Goal: Task Accomplishment & Management: Use online tool/utility

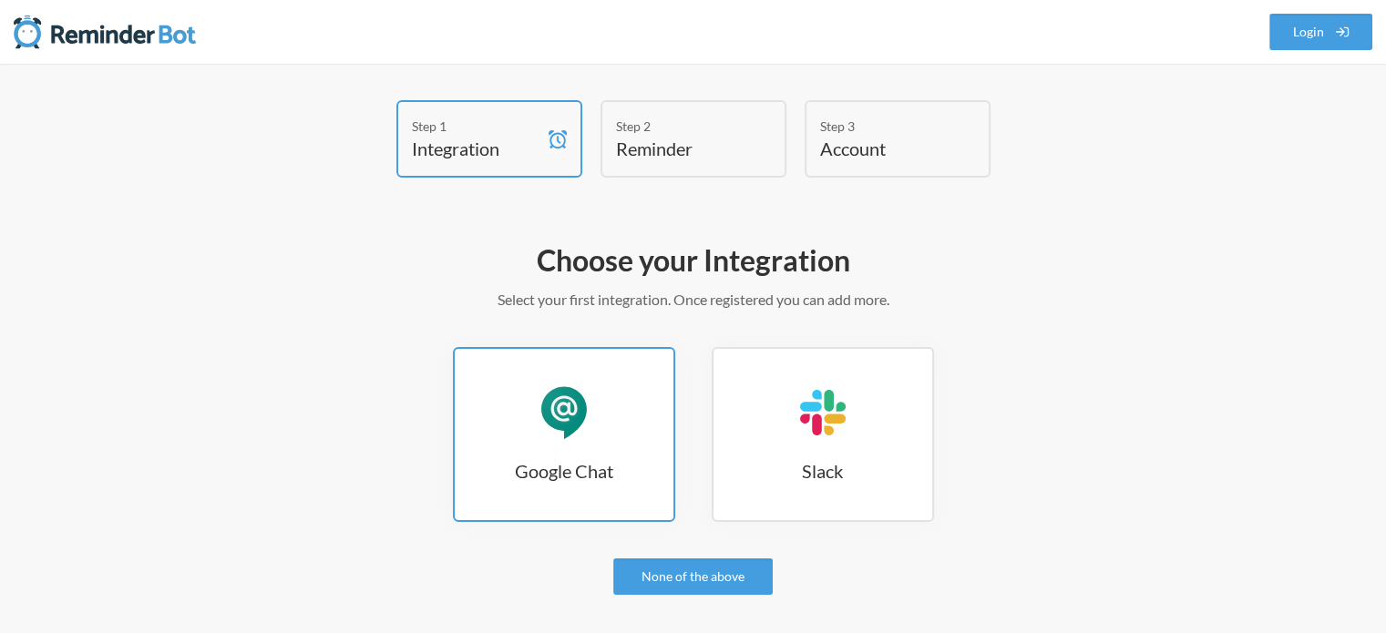
click at [564, 415] on div "Google Chat" at bounding box center [564, 412] width 55 height 55
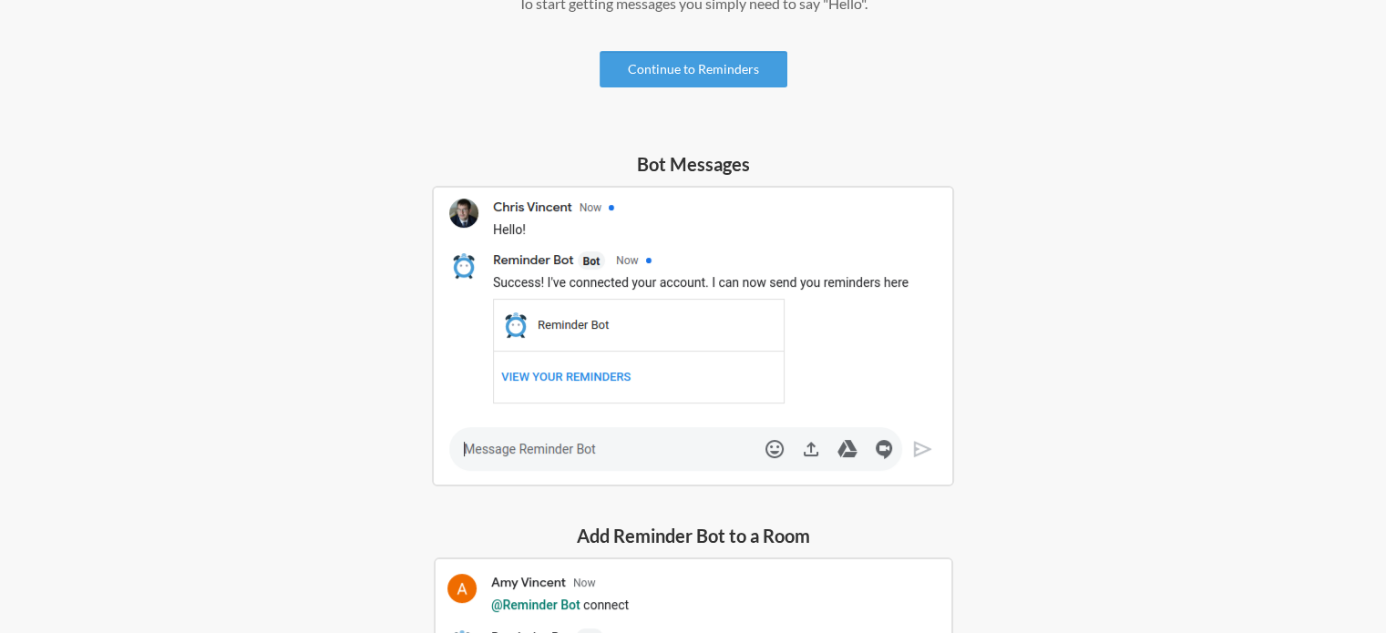
scroll to position [106, 0]
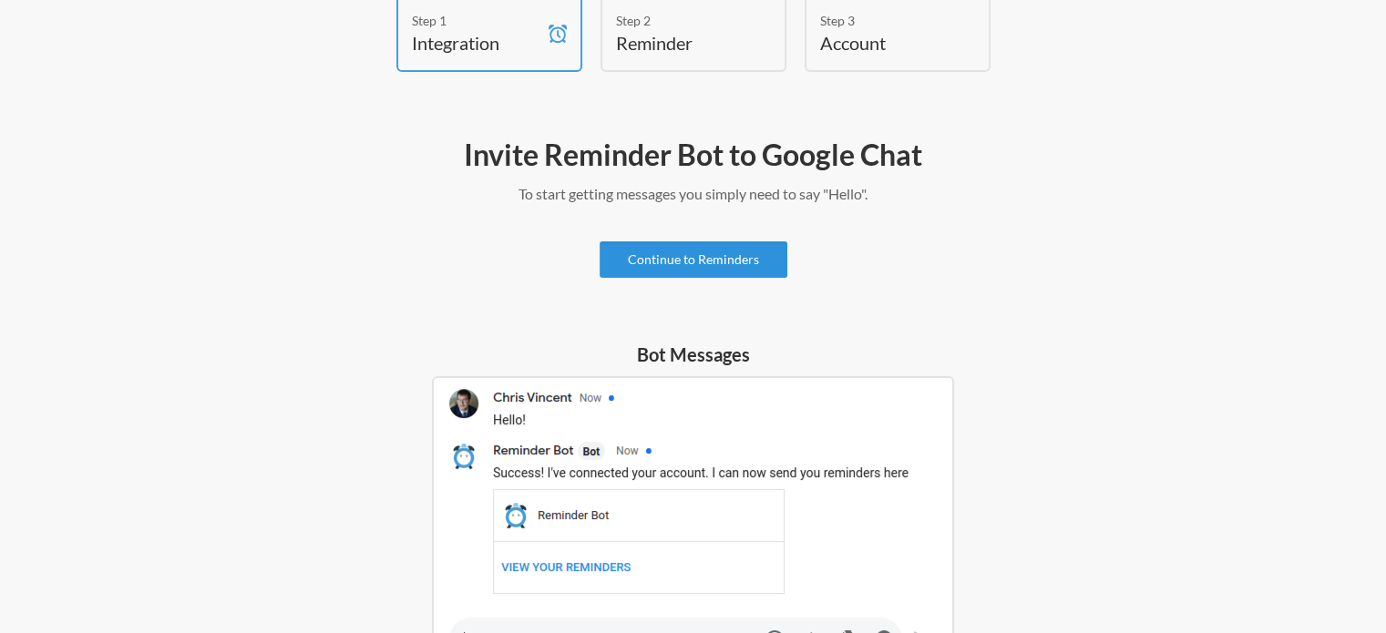
click at [718, 264] on link "Continue to Reminders" at bounding box center [693, 259] width 188 height 36
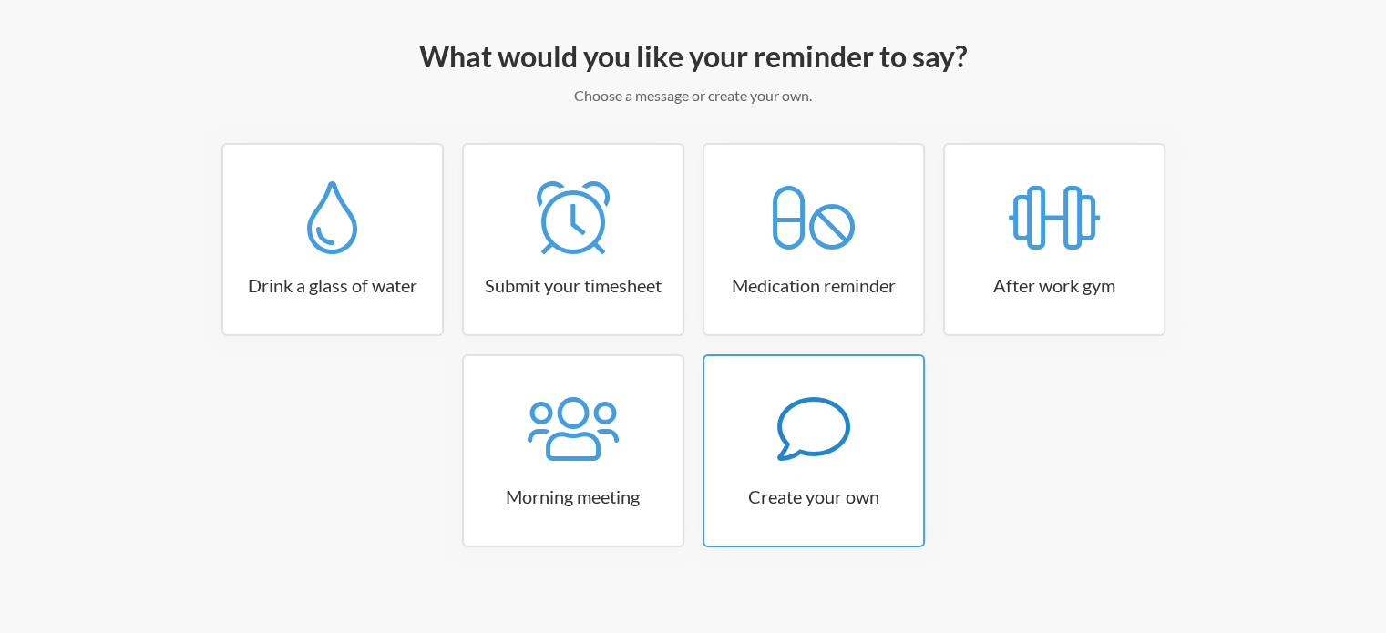
scroll to position [215, 0]
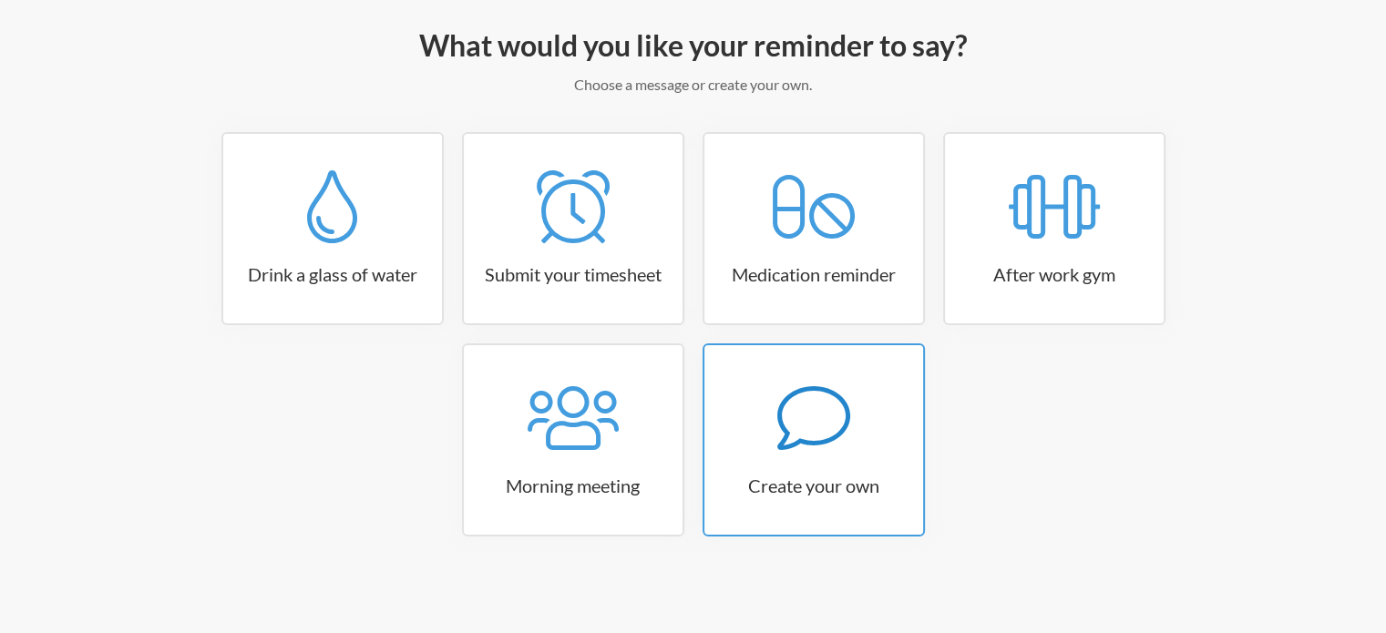
click at [795, 457] on link "Create your own" at bounding box center [813, 439] width 222 height 193
select select "08:30:00"
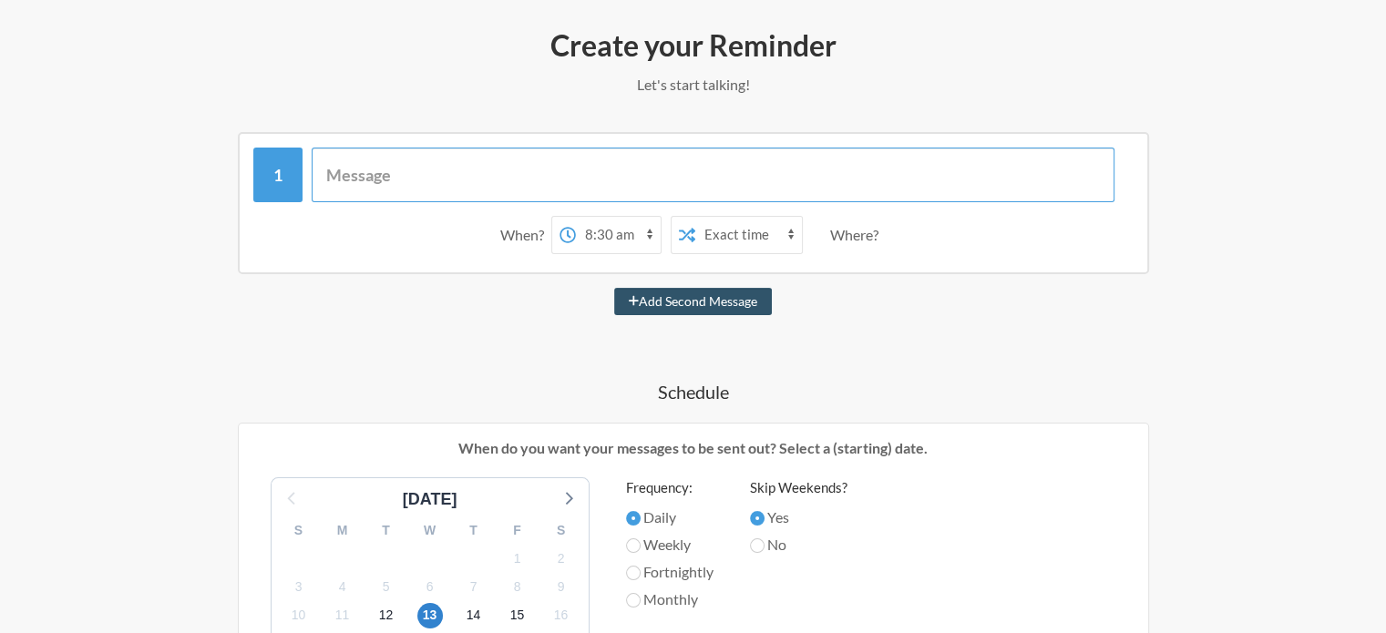
click at [439, 188] on input "text" at bounding box center [713, 175] width 803 height 55
click at [507, 175] on input "Kindly Share Updates of Leaves & Late Coming Group" at bounding box center [713, 175] width 803 height 55
type input "Kindly Share Updates on Leaves & Late Coming Group"
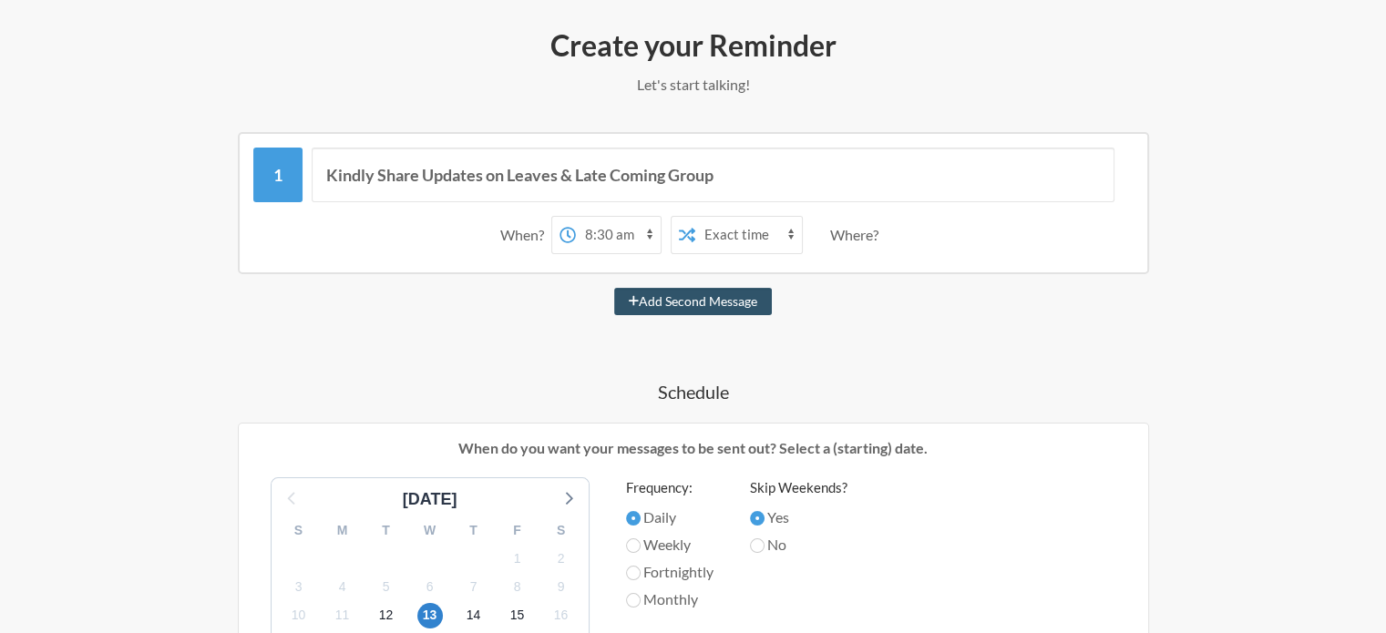
click at [629, 229] on select "12:00 am 12:15 am 12:30 am 12:45 am 1:00 am 1:15 am 1:30 am 1:45 am 2:00 am 2:1…" at bounding box center [618, 235] width 85 height 36
select select "10:45:00"
click at [576, 217] on select "12:00 am 12:15 am 12:30 am 12:45 am 1:00 am 1:15 am 1:30 am 1:45 am 2:00 am 2:1…" at bounding box center [618, 235] width 85 height 36
click at [864, 234] on div "Where?" at bounding box center [858, 235] width 56 height 38
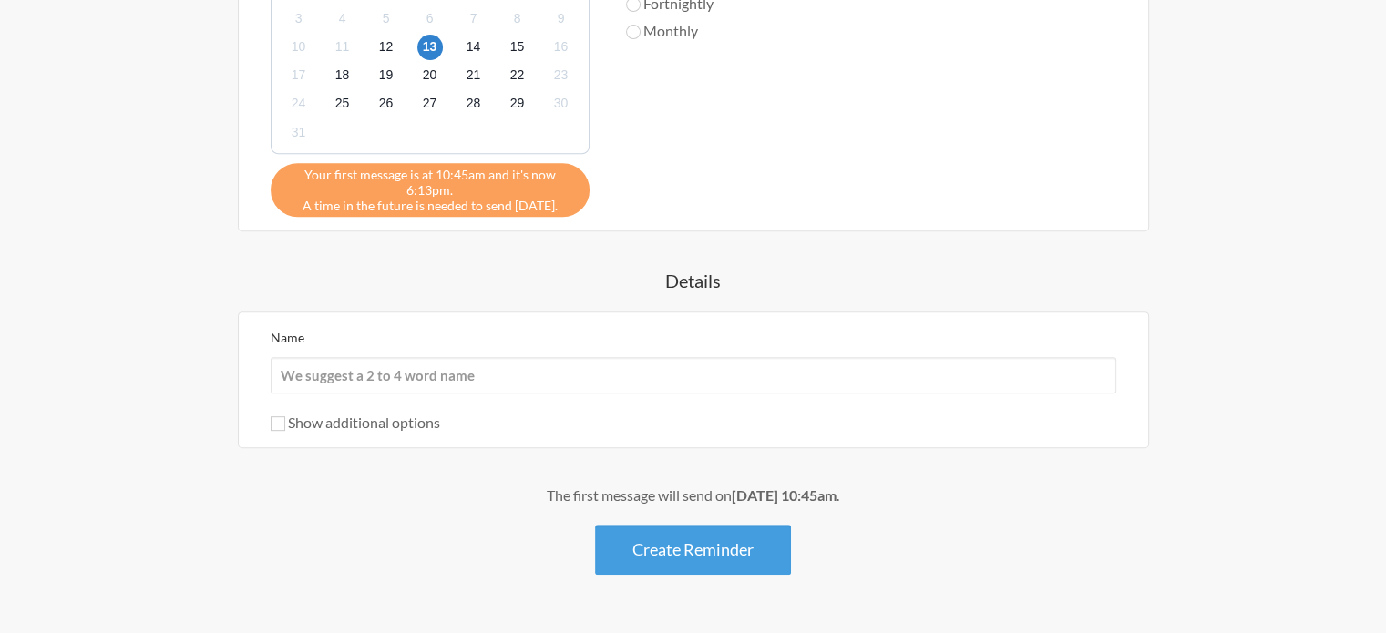
scroll to position [831, 0]
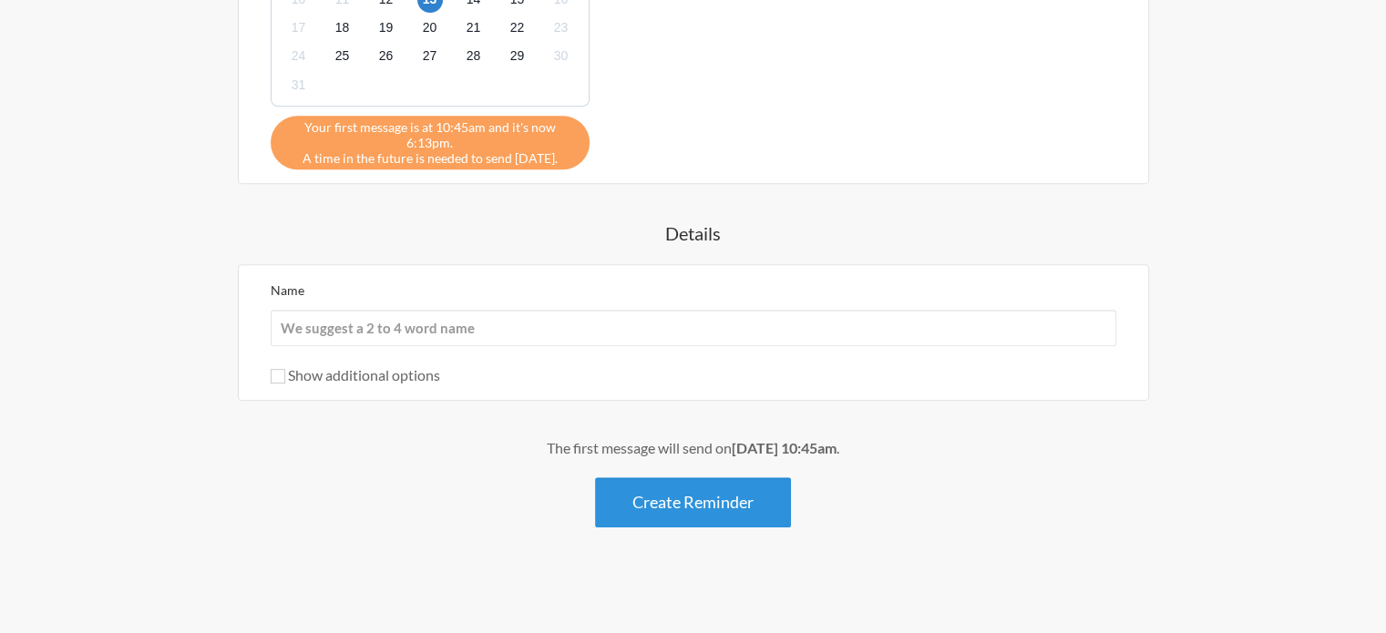
click at [690, 495] on button "Create Reminder" at bounding box center [693, 502] width 196 height 50
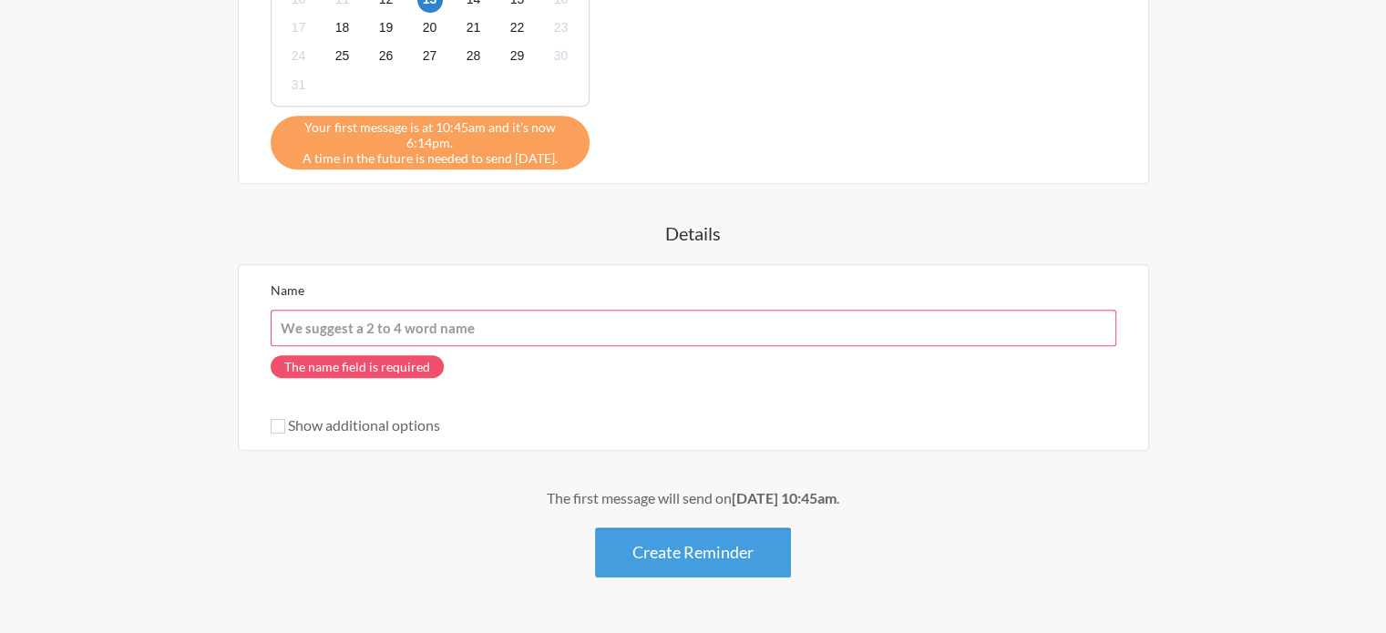
drag, startPoint x: 414, startPoint y: 332, endPoint x: 424, endPoint y: 327, distance: 11.4
click at [415, 331] on input "Name" at bounding box center [693, 328] width 845 height 36
type input "Sreenath Ezhava"
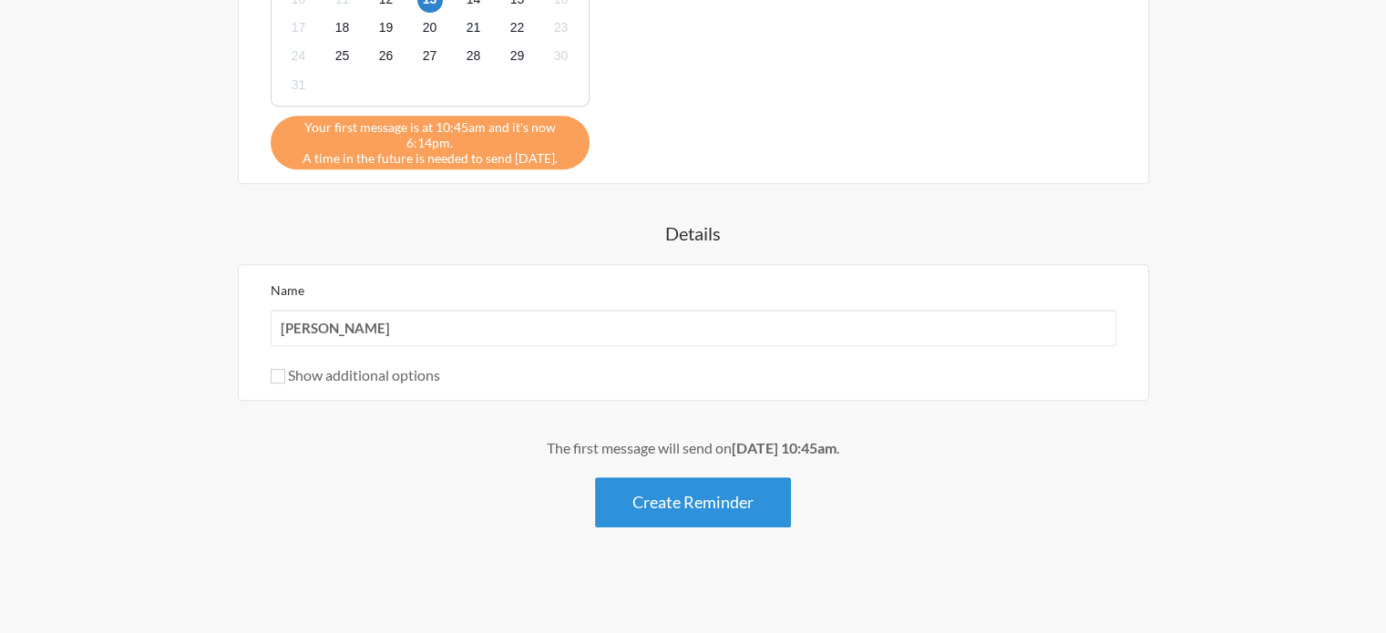
click at [676, 496] on button "Create Reminder" at bounding box center [693, 502] width 196 height 50
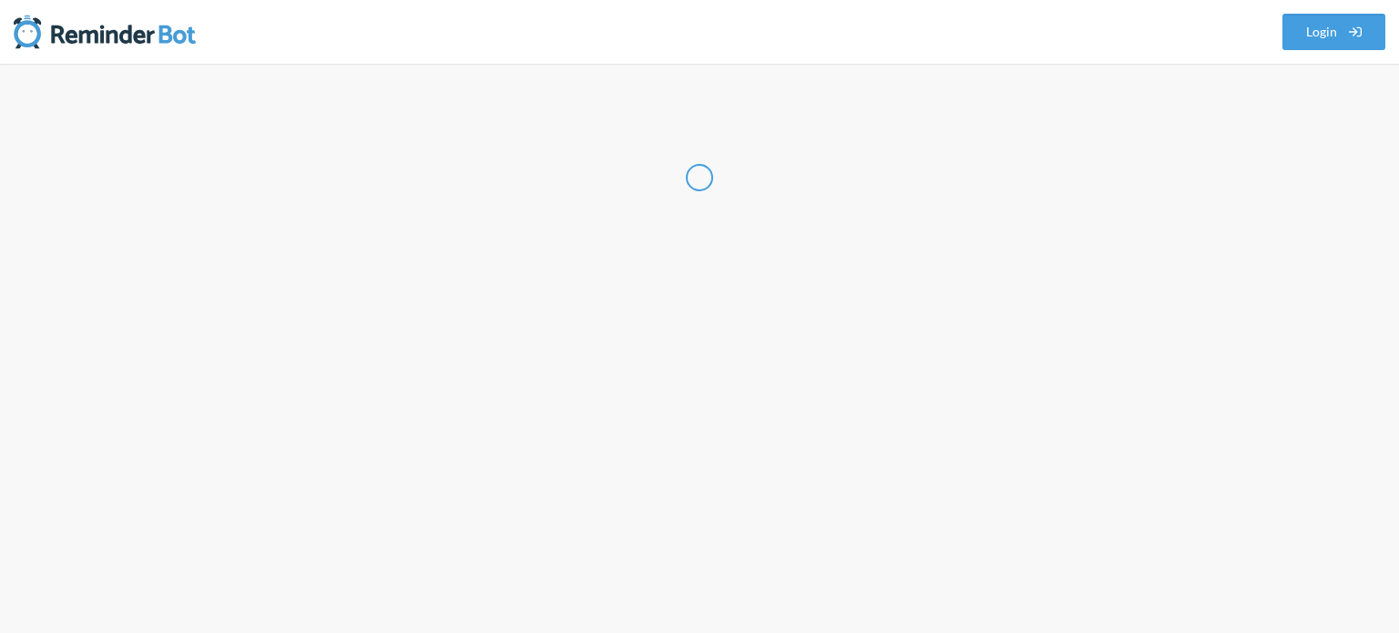
select select "IN"
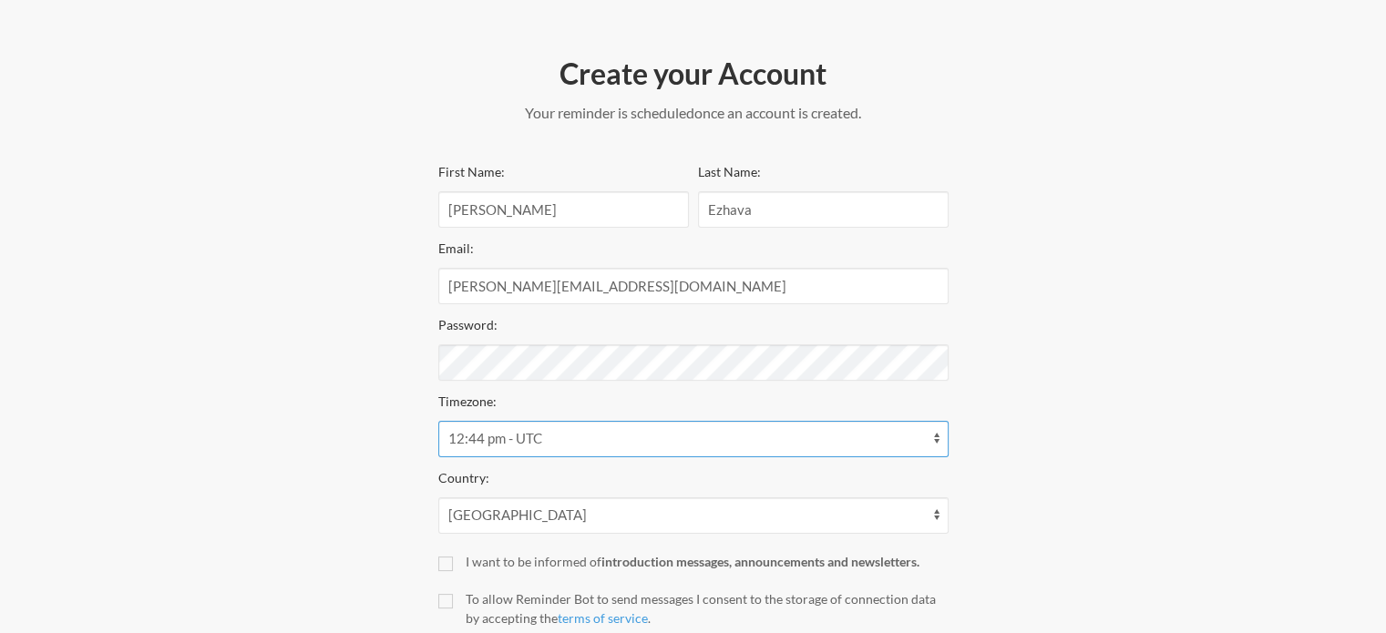
scroll to position [273, 0]
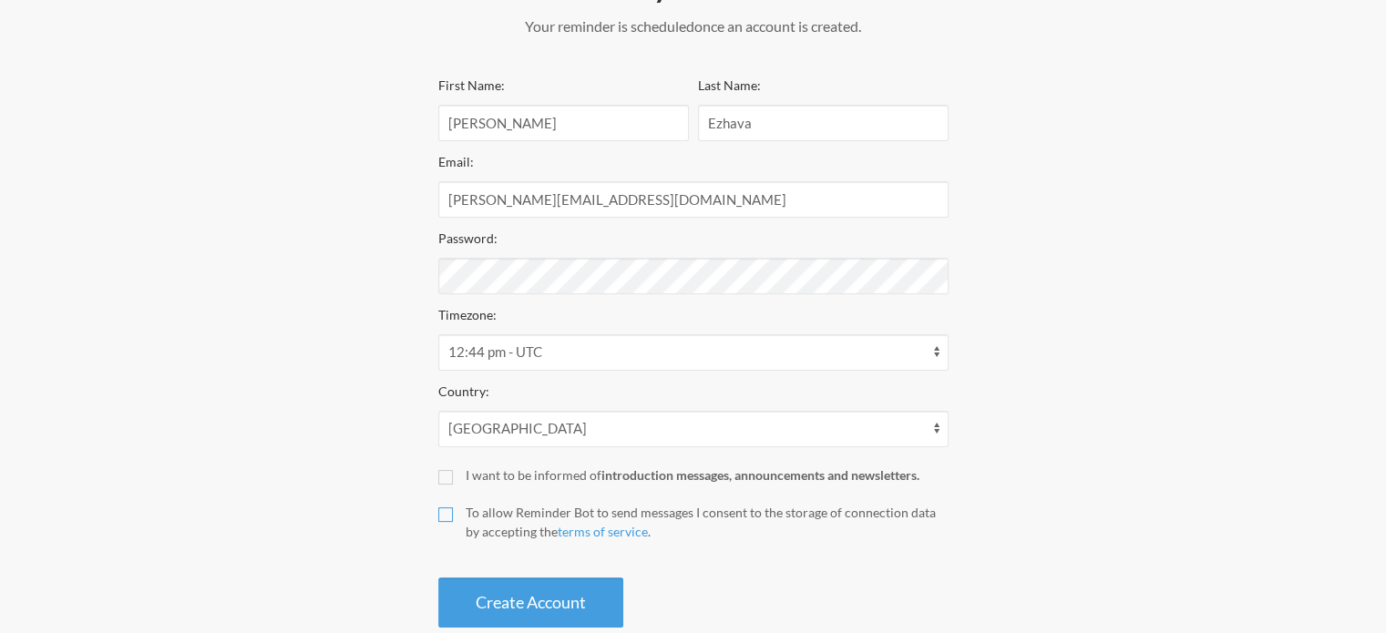
click at [450, 510] on input "To allow Reminder Bot to send messages I consent to the storage of connection d…" at bounding box center [445, 514] width 15 height 15
checkbox input "true"
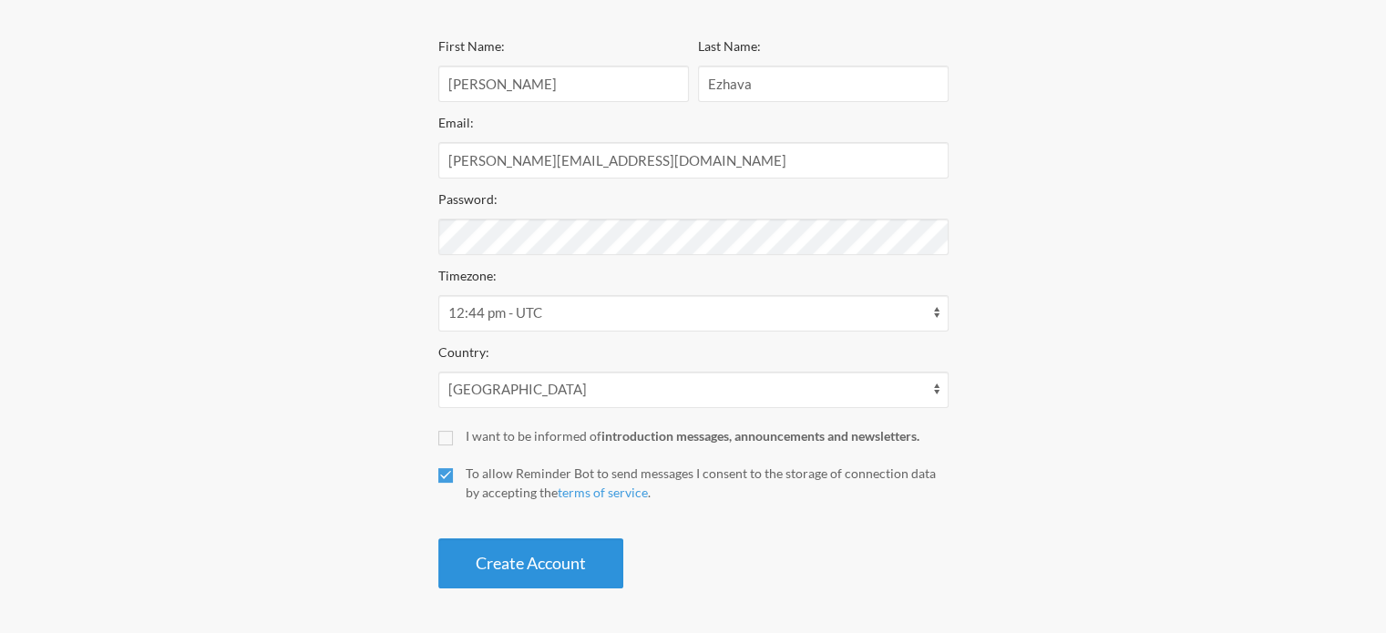
click at [527, 557] on button "Create Account" at bounding box center [530, 563] width 185 height 50
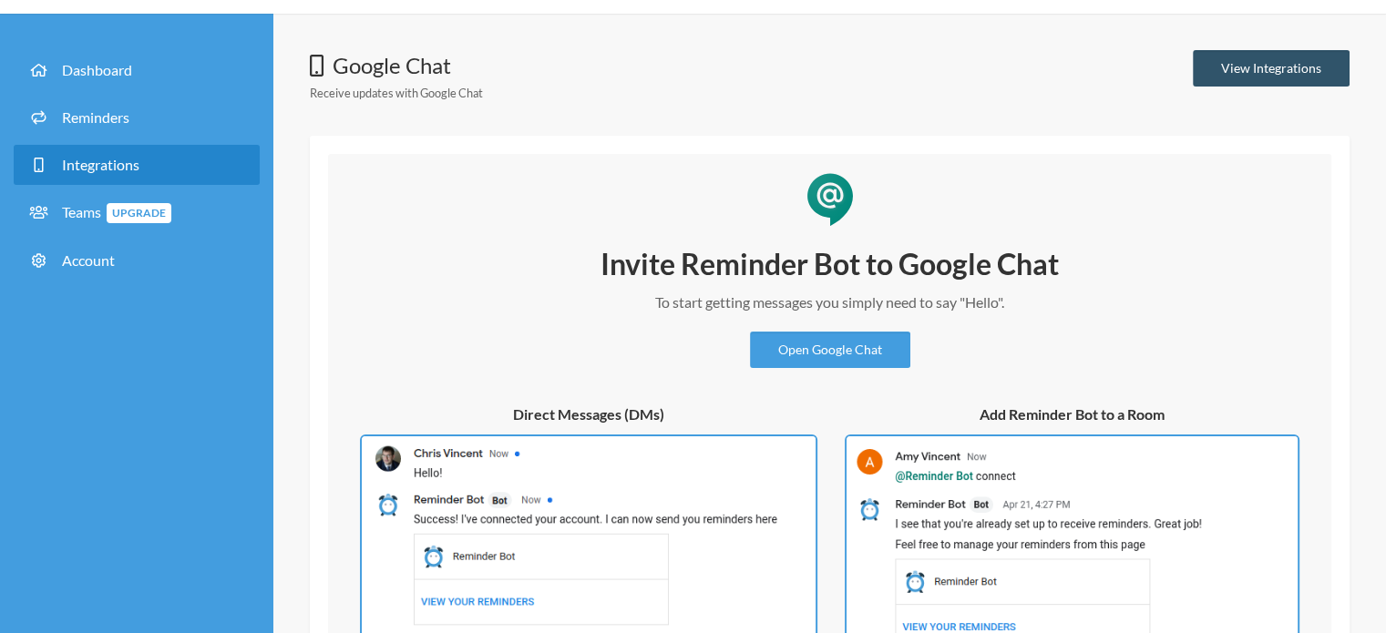
scroll to position [182, 0]
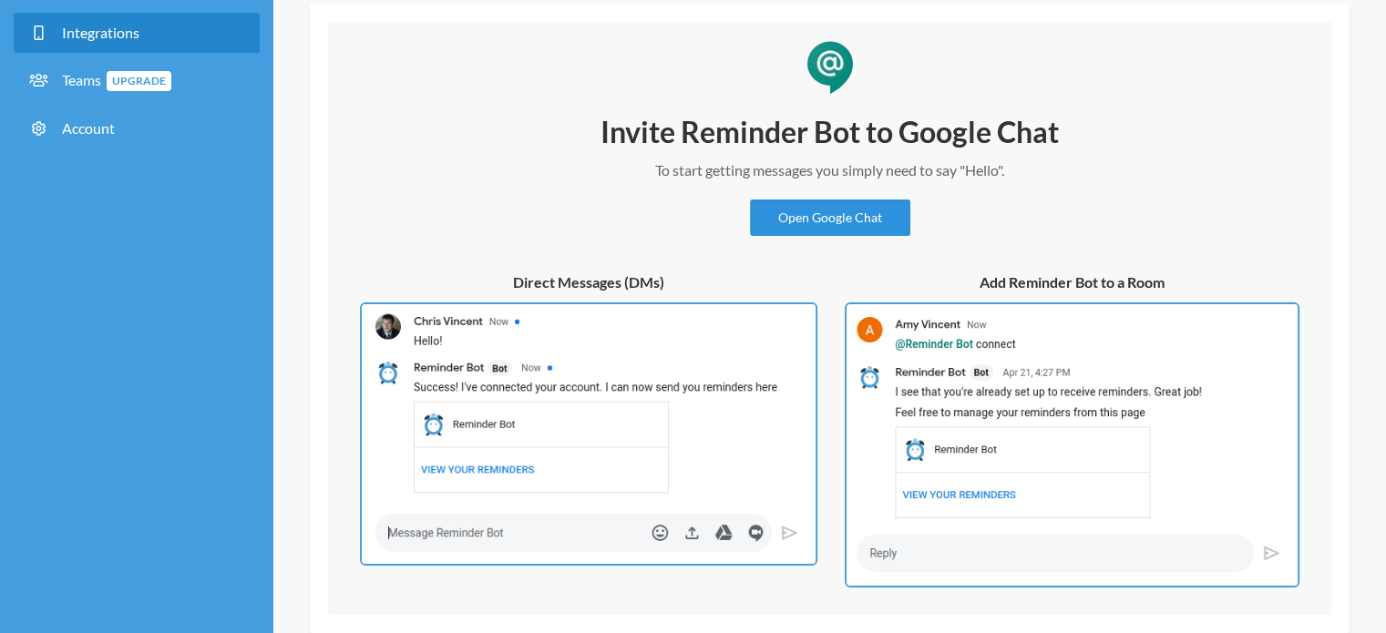
click at [829, 214] on link "Open Google Chat" at bounding box center [830, 217] width 160 height 36
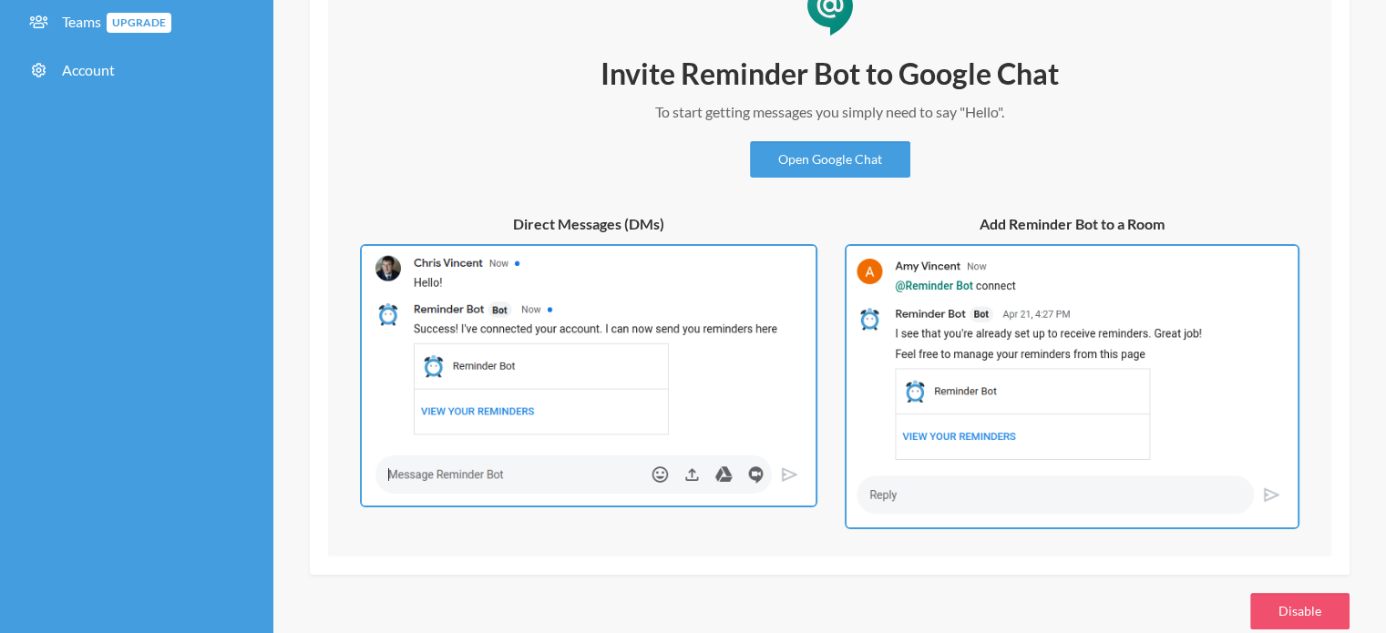
scroll to position [271, 0]
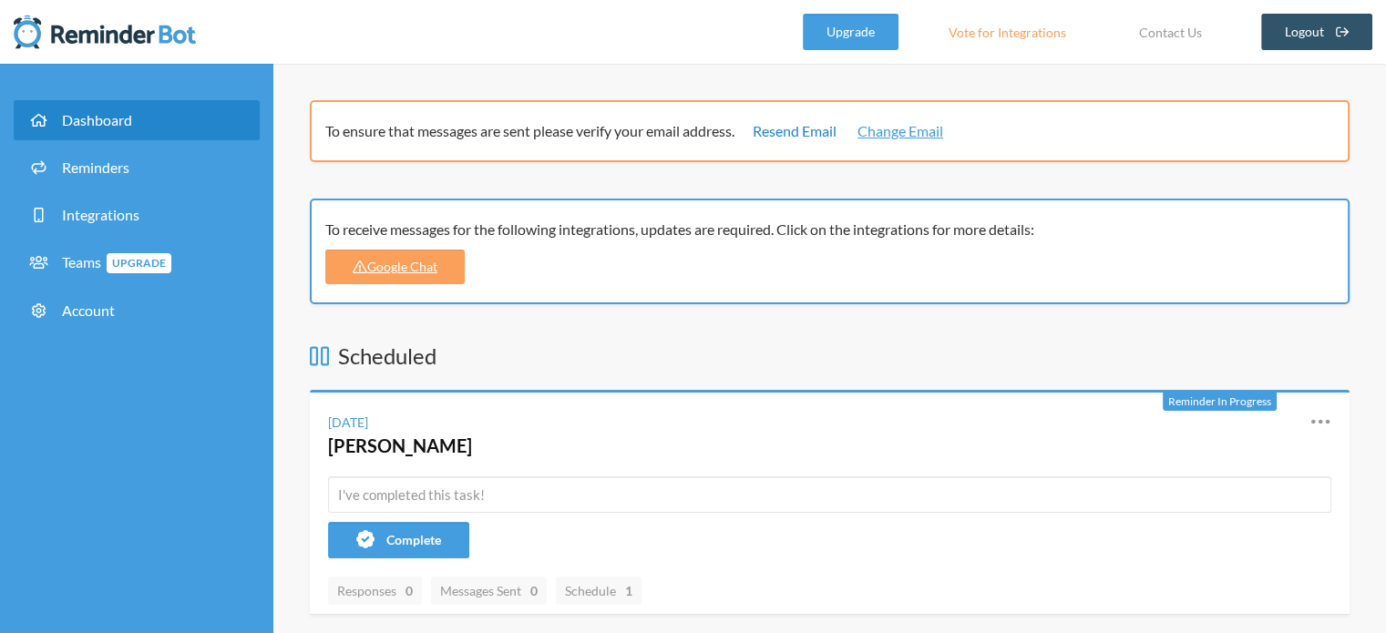
click at [794, 131] on link "Resend Email" at bounding box center [794, 131] width 84 height 22
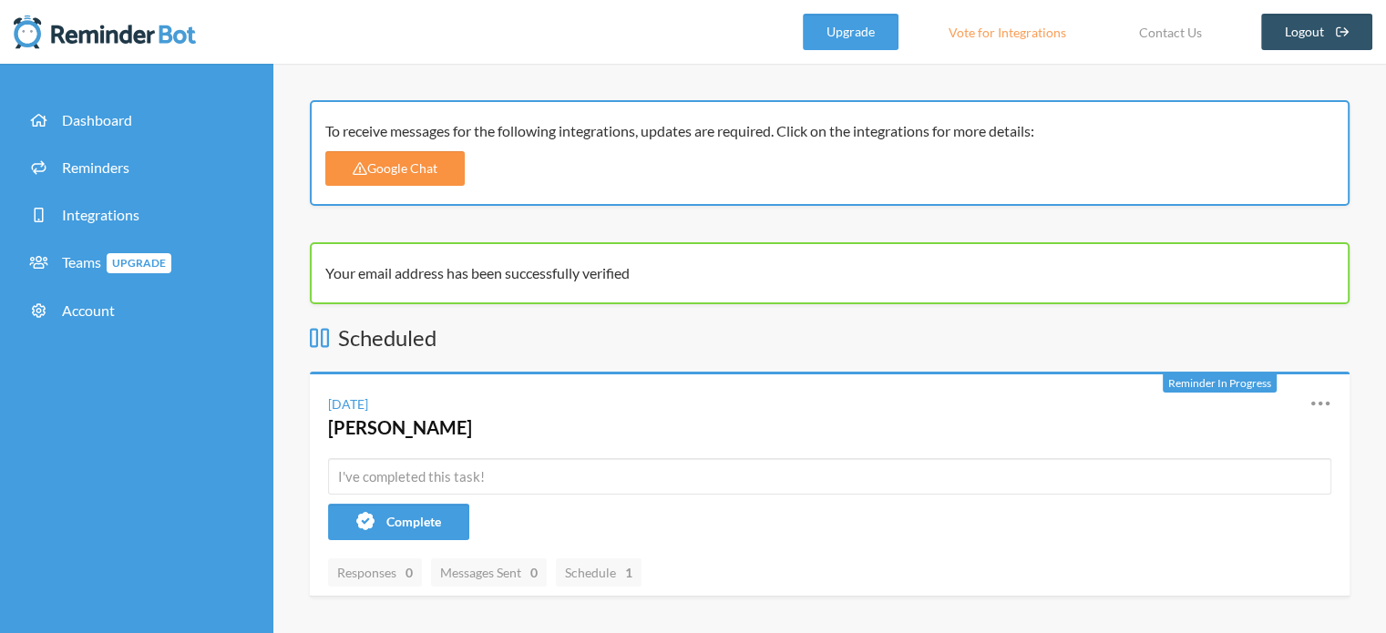
click at [445, 180] on link "Google Chat" at bounding box center [394, 168] width 139 height 35
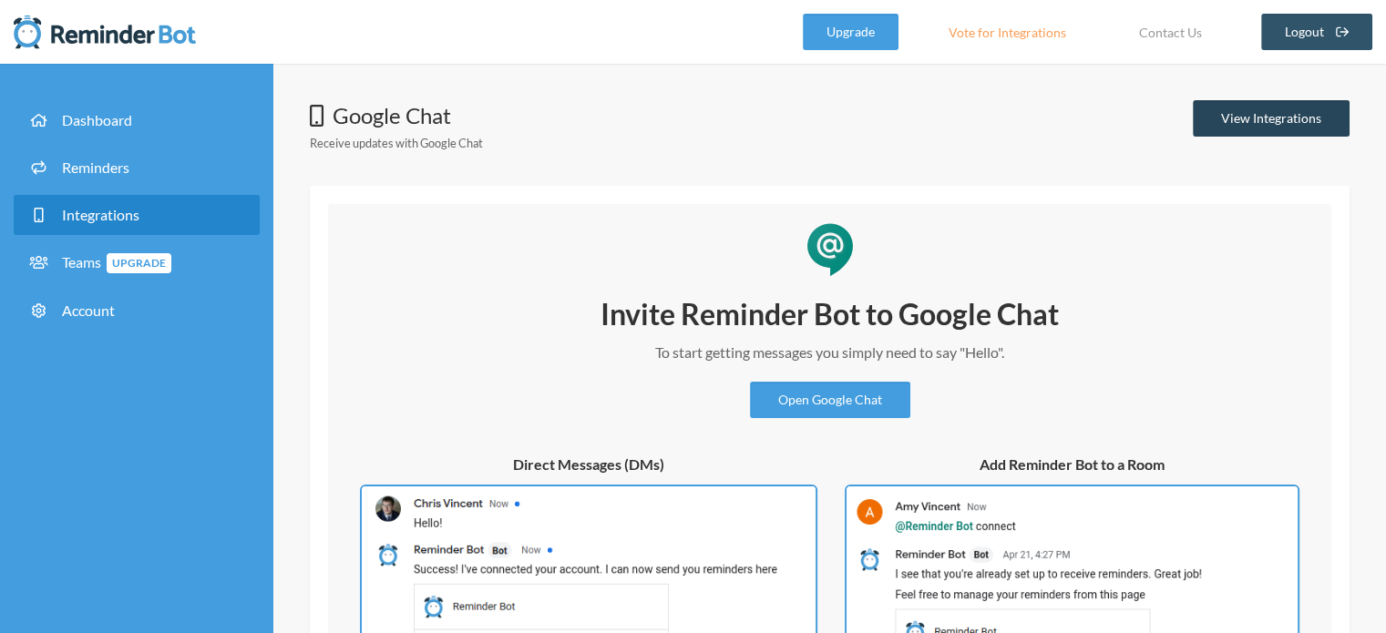
click at [1282, 107] on link "View Integrations" at bounding box center [1270, 118] width 157 height 36
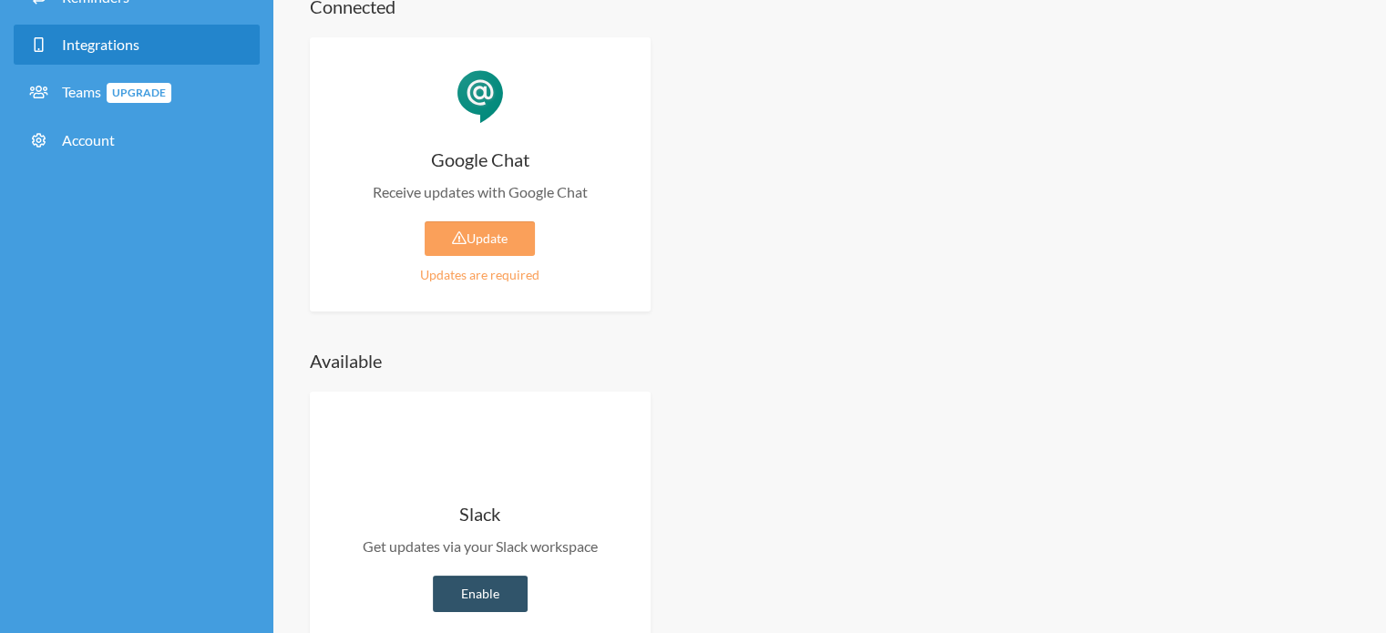
scroll to position [182, 0]
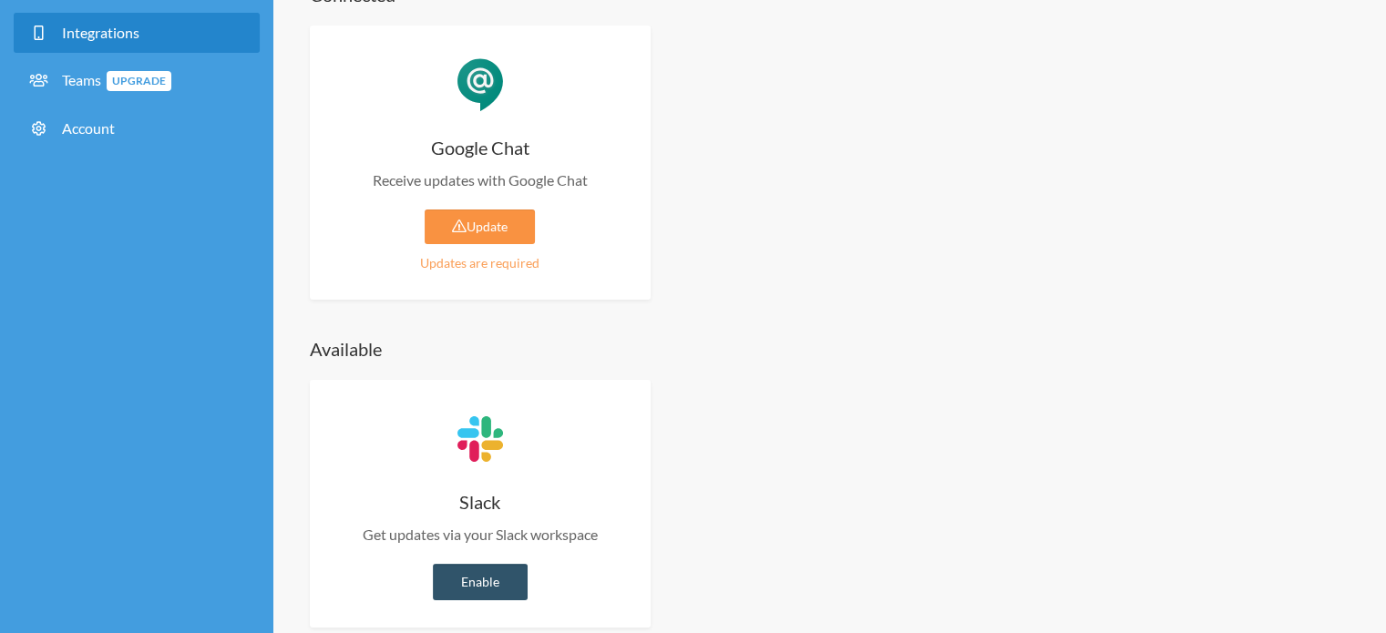
click at [490, 220] on link "Update" at bounding box center [479, 227] width 110 height 35
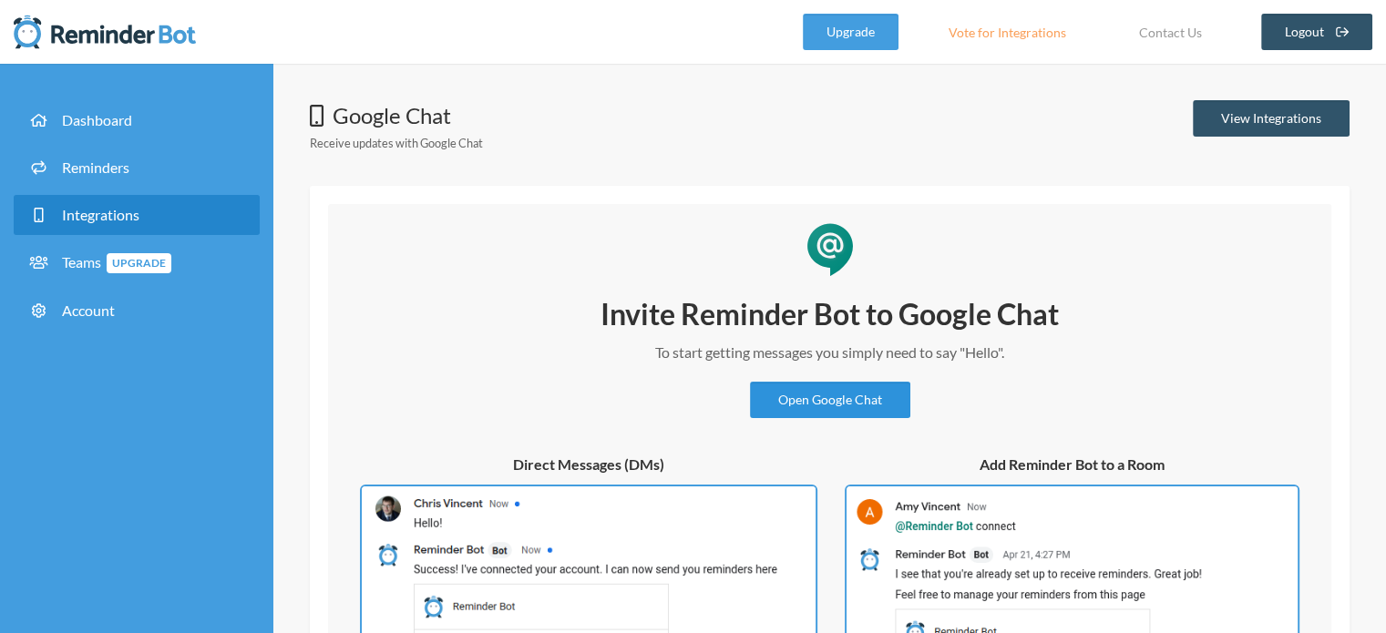
click at [820, 402] on link "Open Google Chat" at bounding box center [830, 400] width 160 height 36
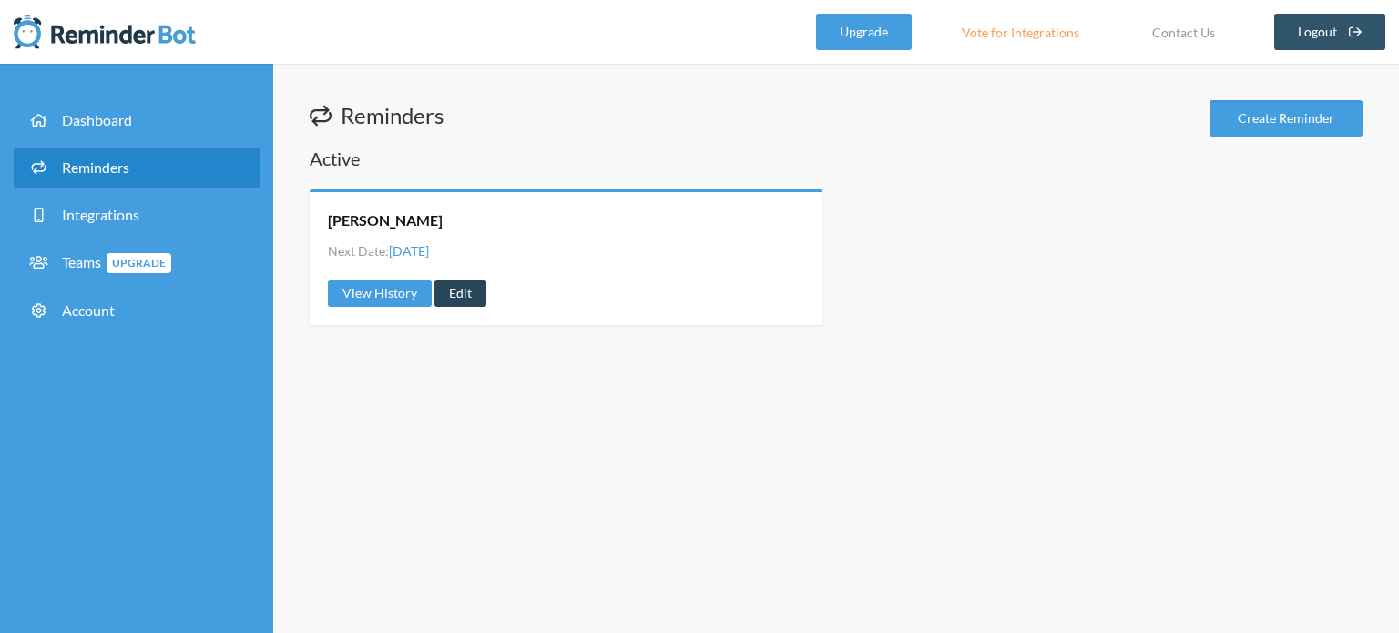
click at [457, 298] on link "Edit" at bounding box center [461, 293] width 52 height 27
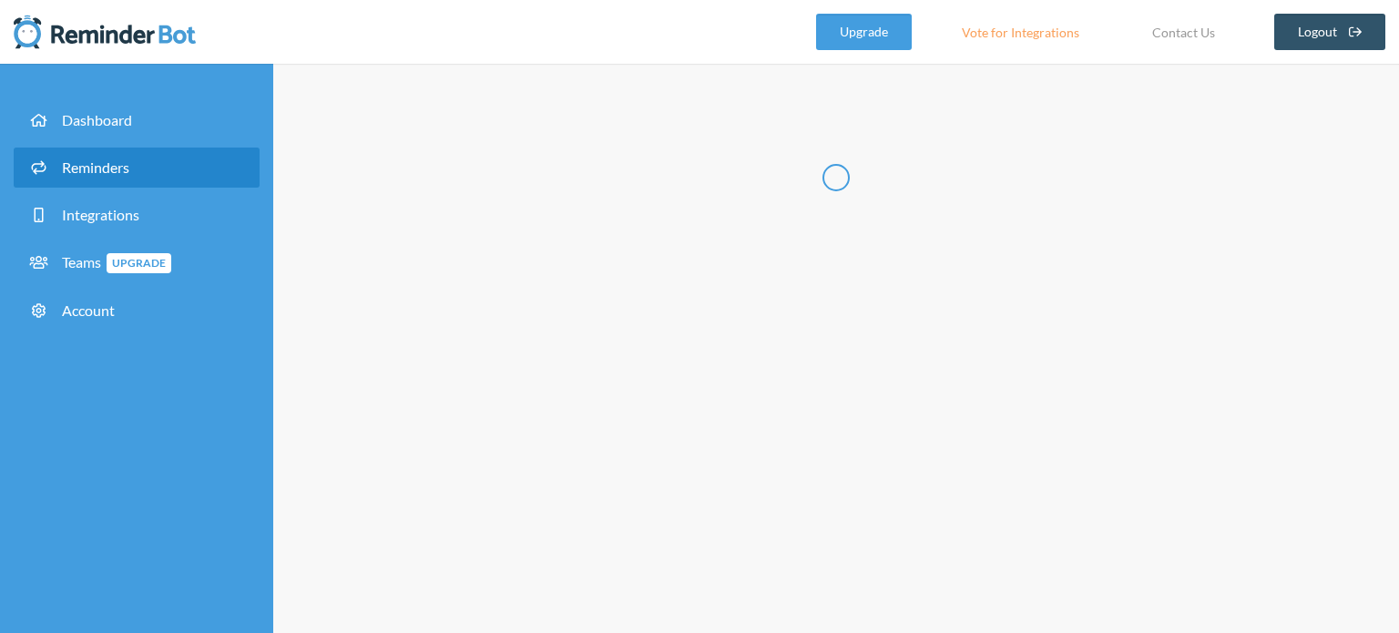
type input "Sreenath Ezhava"
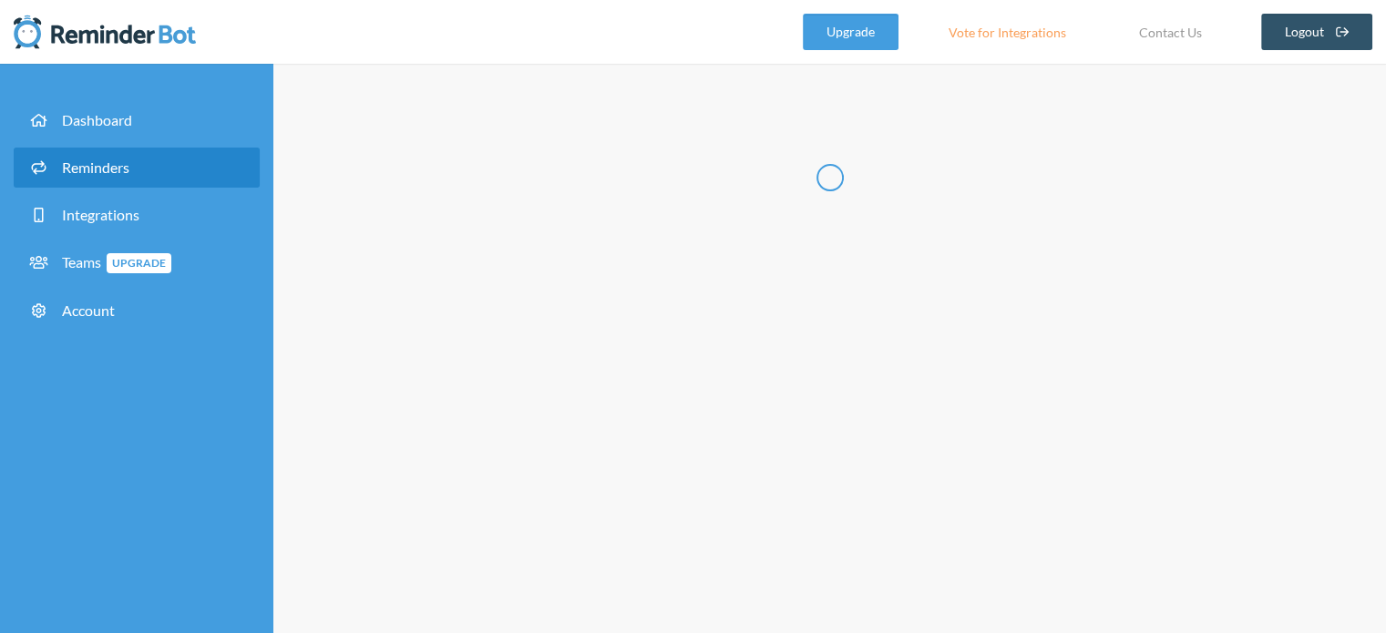
select select "10:45:00"
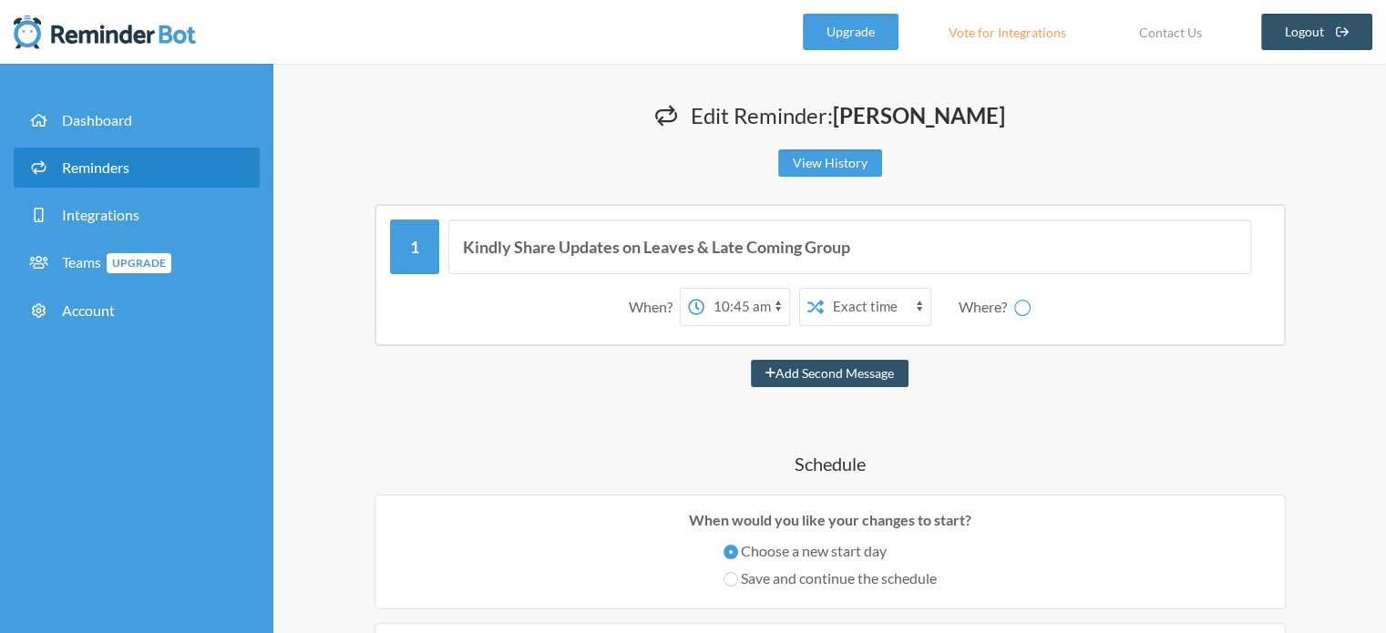
select select "spaces/13910cAAAAE"
click at [113, 162] on span "Reminders" at bounding box center [95, 166] width 67 height 17
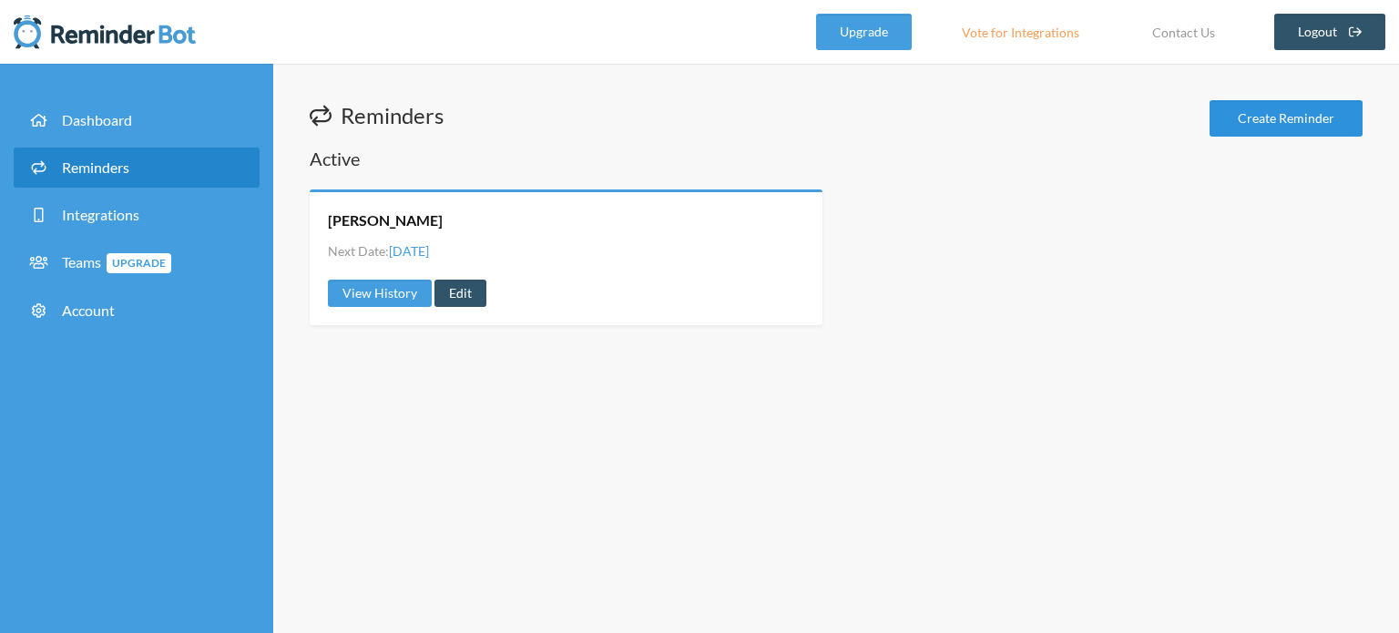
click at [1255, 123] on link "Create Reminder" at bounding box center [1286, 118] width 153 height 36
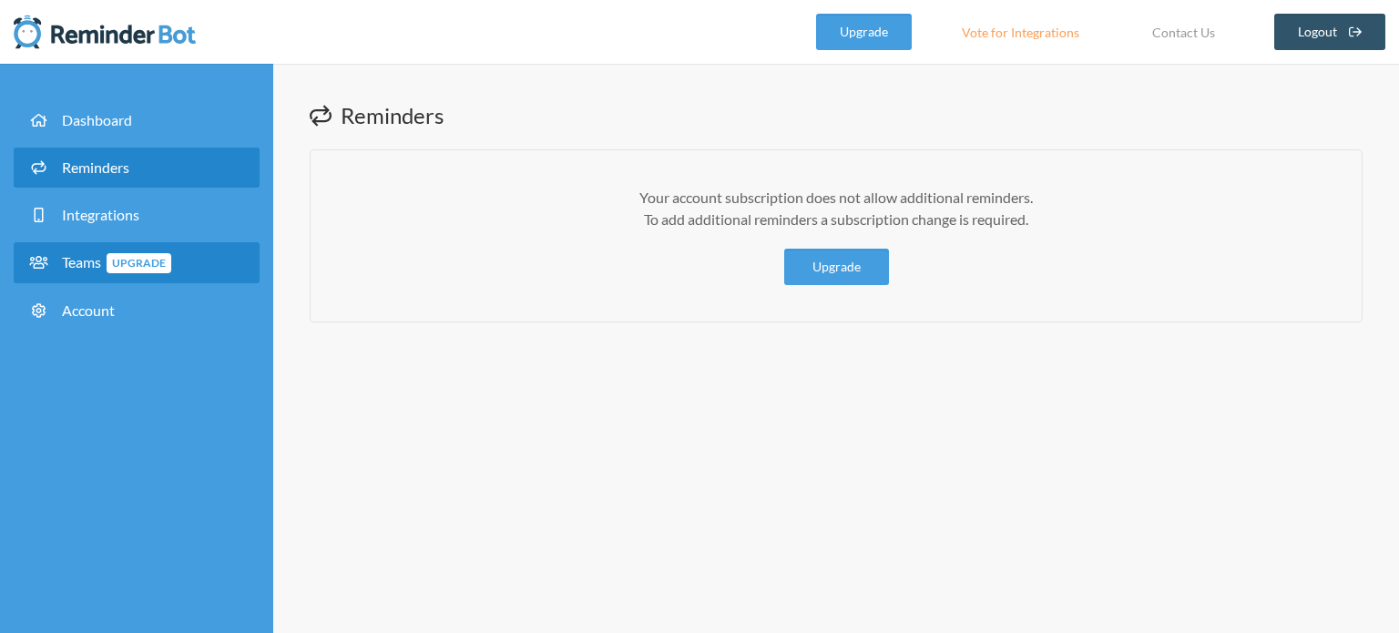
click at [79, 255] on span "Teams Upgrade" at bounding box center [116, 261] width 109 height 17
